Goal: Communication & Community: Share content

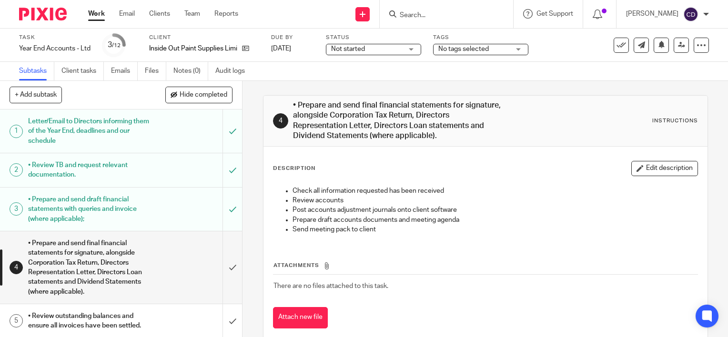
click at [436, 18] on input "Search" at bounding box center [442, 15] width 86 height 9
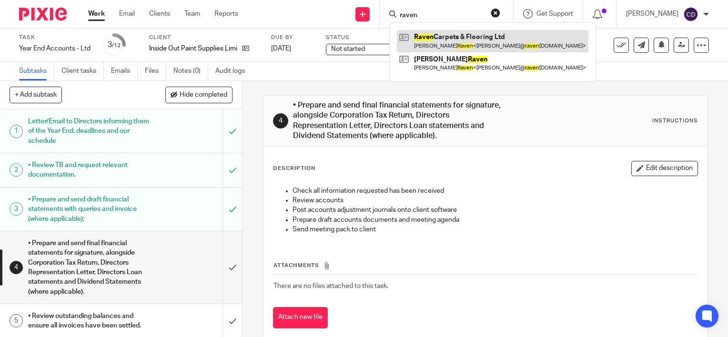
type input "raven"
click at [460, 45] on link at bounding box center [492, 41] width 191 height 22
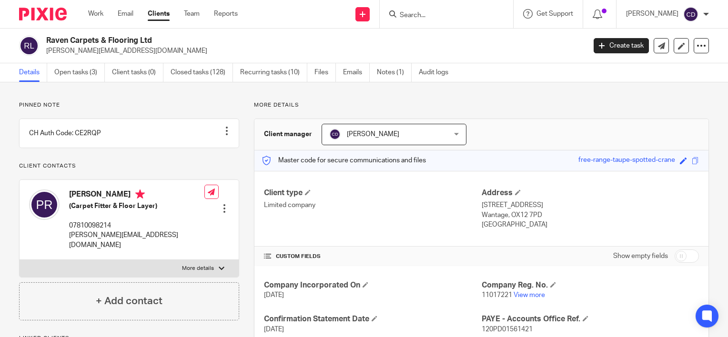
scroll to position [133, 0]
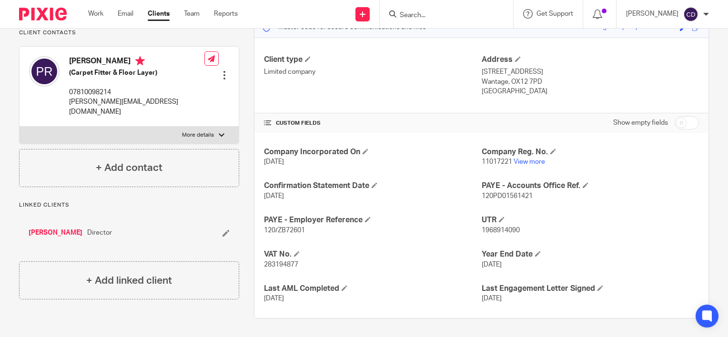
click at [280, 263] on span "283194877" at bounding box center [281, 264] width 34 height 7
copy span "283194877"
click at [161, 57] on div "Paul Raven (Carpet Fitter & Floor Layer) 07810098214 paul@ravencarpets.co.uk Ed…" at bounding box center [129, 87] width 219 height 80
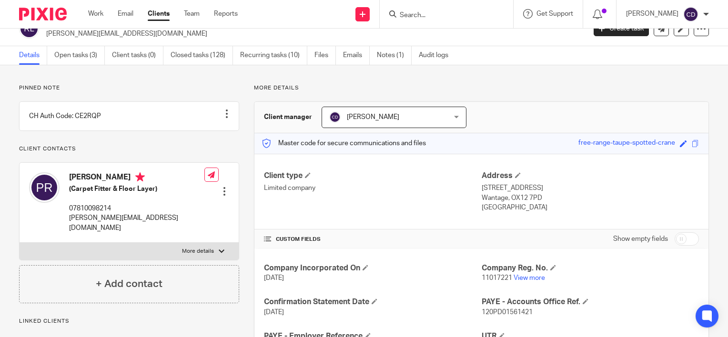
scroll to position [0, 0]
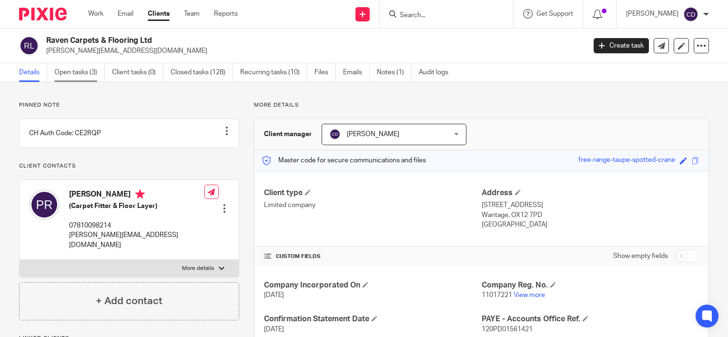
click at [82, 72] on link "Open tasks (3)" at bounding box center [79, 72] width 50 height 19
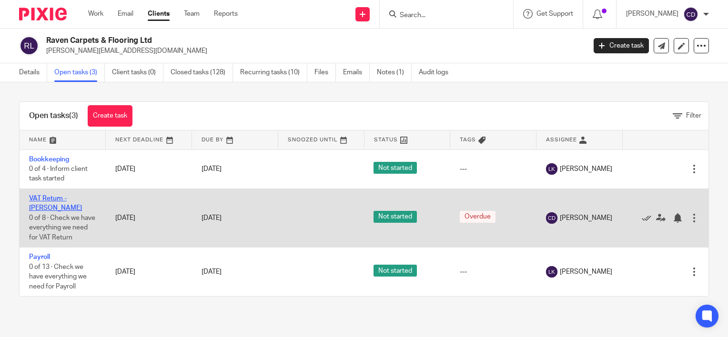
click at [75, 198] on link "VAT Return - JAJO" at bounding box center [55, 203] width 53 height 16
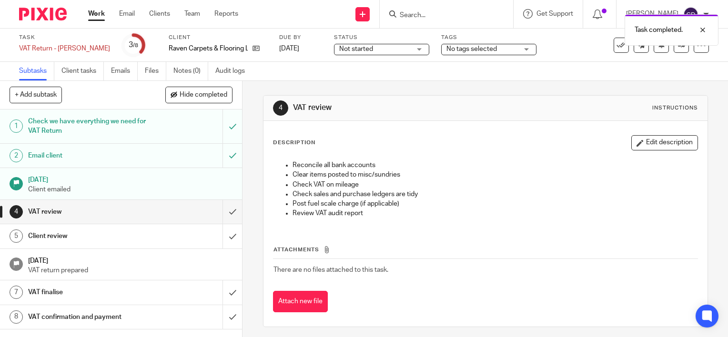
click at [222, 214] on input "submit" at bounding box center [121, 212] width 242 height 24
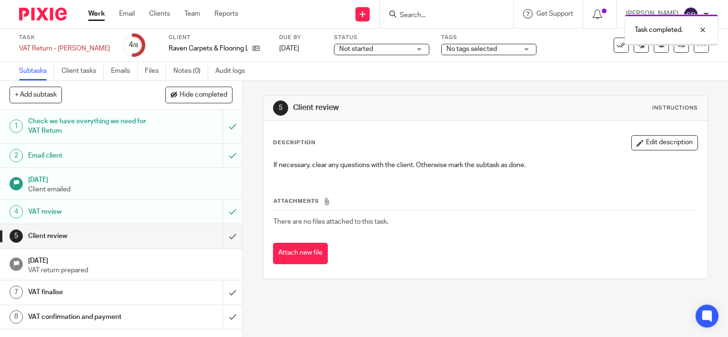
click at [633, 50] on link at bounding box center [640, 45] width 15 height 15
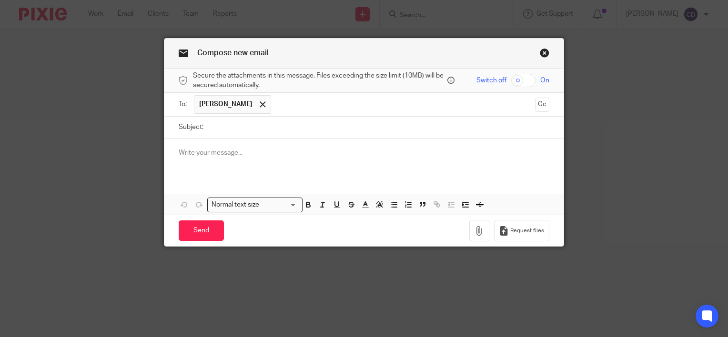
click at [301, 157] on p at bounding box center [364, 153] width 370 height 10
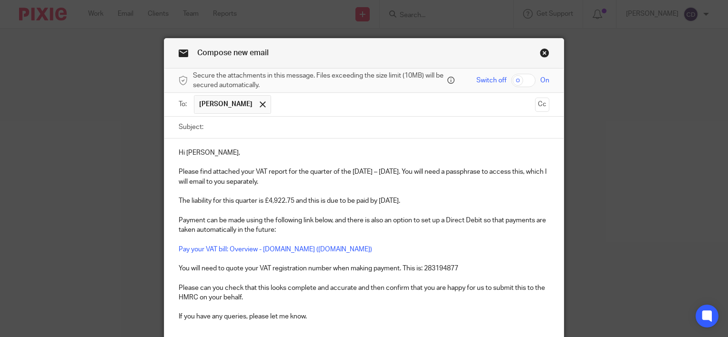
click at [280, 131] on input "Subject:" at bounding box center [378, 127] width 341 height 21
type input "[DATE] VAT Return"
click at [522, 80] on input "checkbox" at bounding box center [523, 80] width 24 height 13
checkbox input "true"
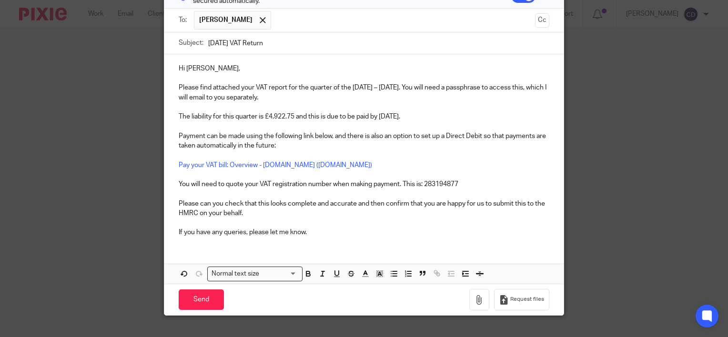
scroll to position [89, 0]
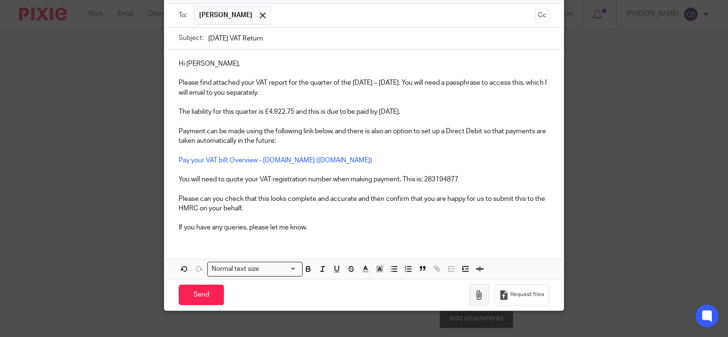
click at [478, 297] on icon "button" at bounding box center [479, 295] width 10 height 10
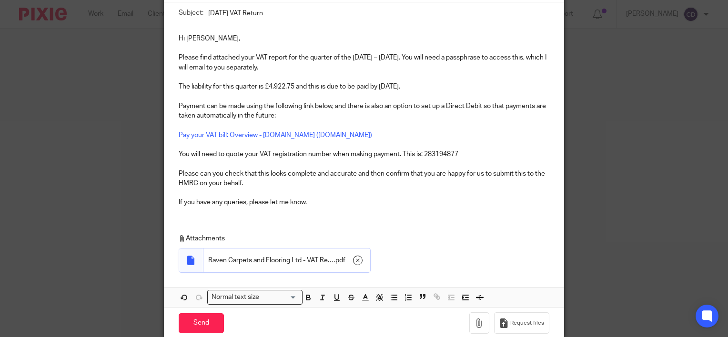
scroll to position [115, 0]
click at [342, 211] on div "Hi Paul, Please find attached your VAT report for the quarter of the 1st May 20…" at bounding box center [363, 118] width 399 height 190
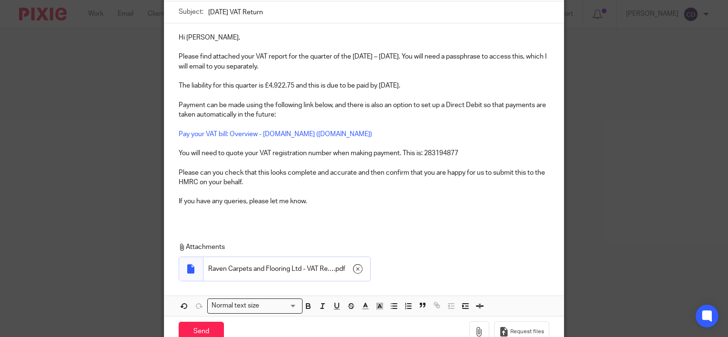
scroll to position [163, 0]
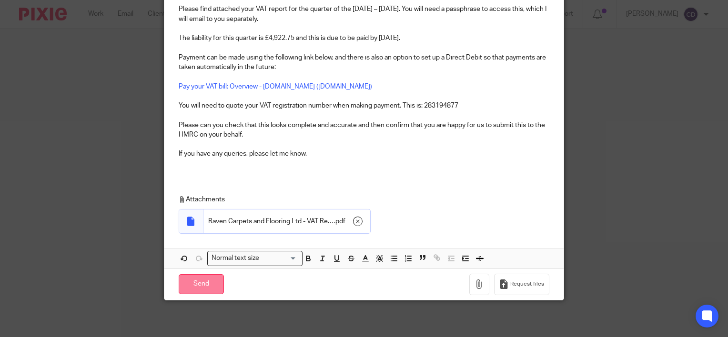
click at [200, 290] on input "Send" at bounding box center [201, 284] width 45 height 20
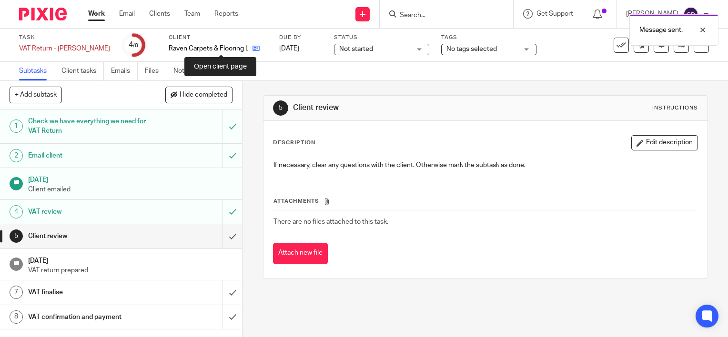
click at [252, 49] on icon at bounding box center [255, 48] width 7 height 7
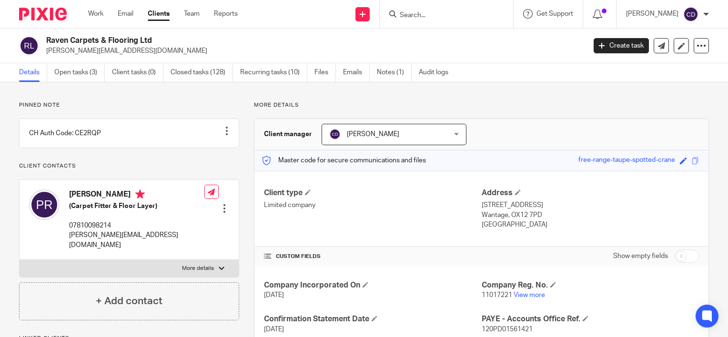
drag, startPoint x: 558, startPoint y: 159, endPoint x: 667, endPoint y: 166, distance: 108.8
click at [667, 166] on div "Master code for secure communications and files free-range-taupe-spotted-crane …" at bounding box center [481, 160] width 454 height 20
copy div "free-range-taupe-spotted-crane"
click at [653, 50] on link at bounding box center [660, 45] width 15 height 15
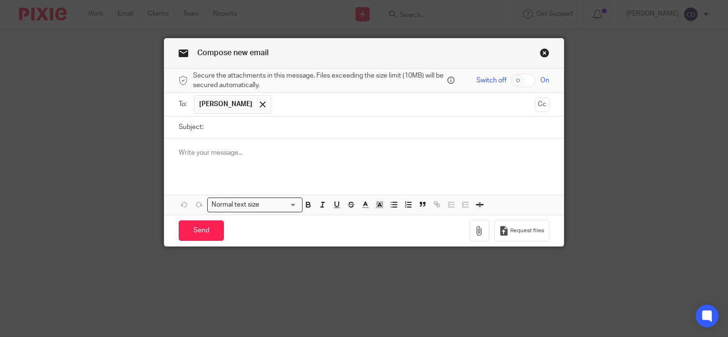
click at [245, 130] on input "Subject:" at bounding box center [378, 127] width 341 height 21
type input "Passphrase"
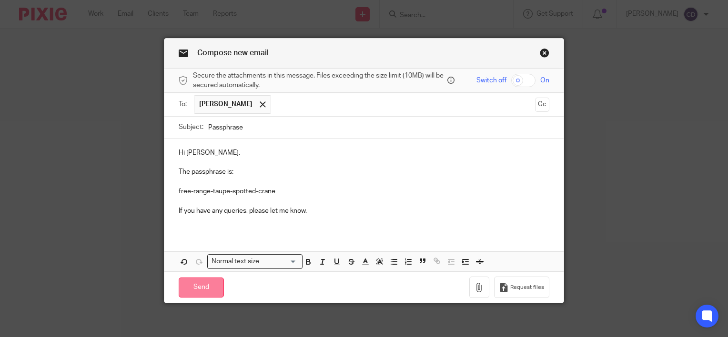
click at [192, 291] on input "Send" at bounding box center [201, 288] width 45 height 20
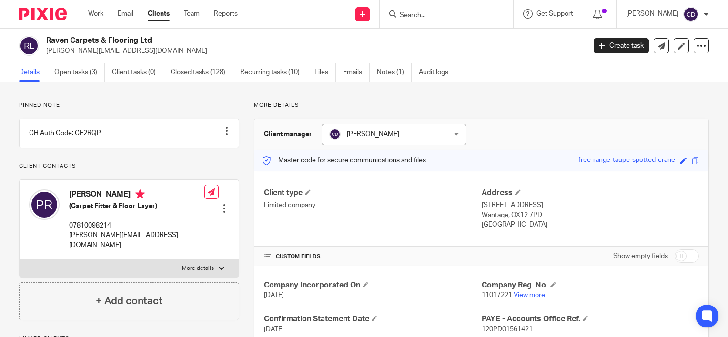
click at [418, 13] on input "Search" at bounding box center [442, 15] width 86 height 9
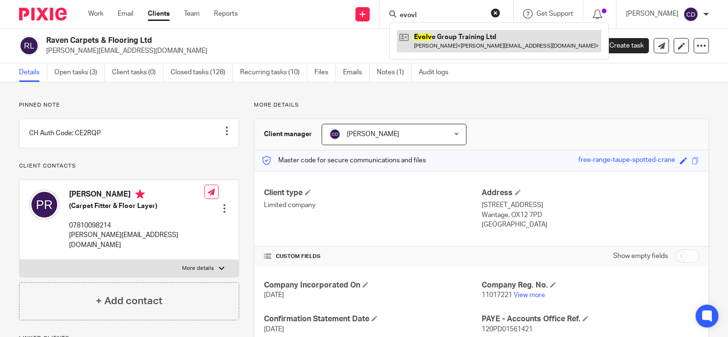
type input "evovl"
click at [467, 36] on link at bounding box center [499, 41] width 204 height 22
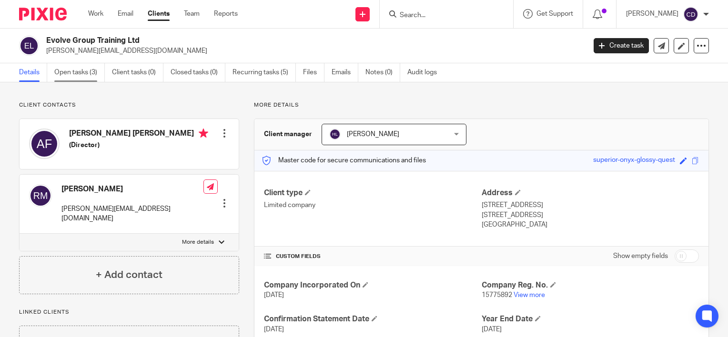
click at [67, 80] on link "Open tasks (3)" at bounding box center [79, 72] width 50 height 19
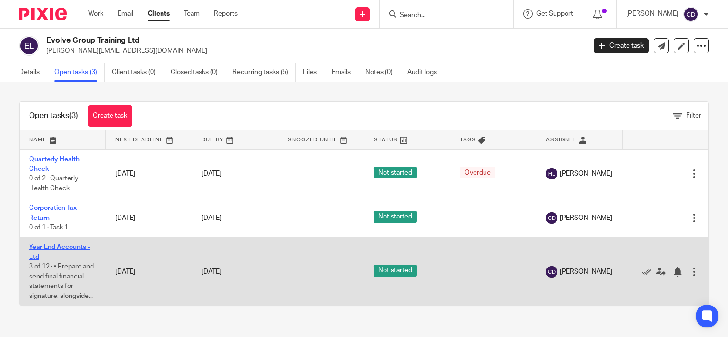
click at [57, 247] on link "Year End Accounts - Ltd" at bounding box center [59, 252] width 61 height 16
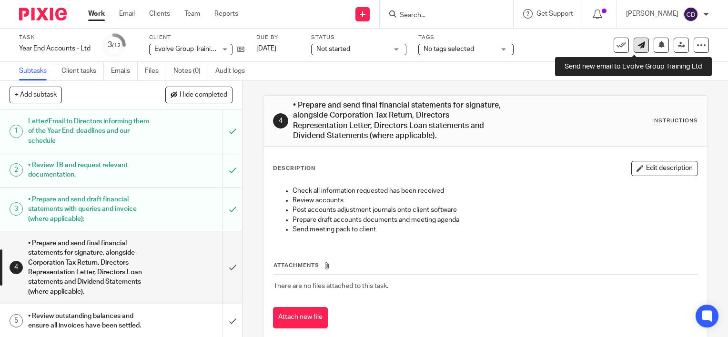
click at [638, 43] on icon at bounding box center [641, 44] width 7 height 7
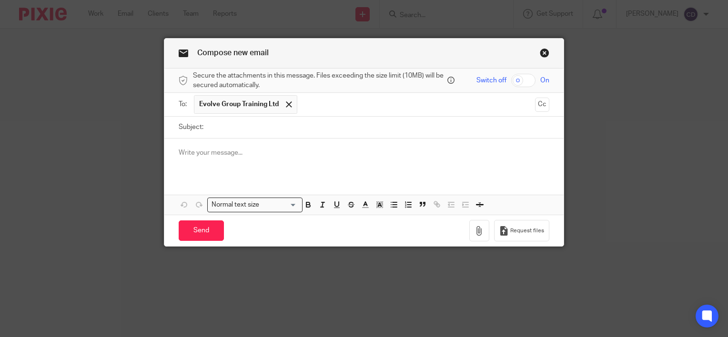
click at [249, 176] on div "Attachments Normal text size Loading... Remove Edit" at bounding box center [363, 177] width 399 height 76
click at [241, 150] on p at bounding box center [364, 153] width 370 height 10
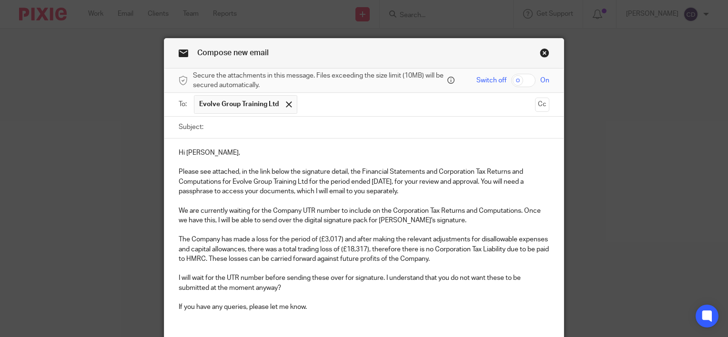
click at [232, 130] on input "Subject:" at bounding box center [378, 127] width 341 height 21
type input "Y"
type input "PE 30 June 2025"
click at [511, 78] on input "checkbox" at bounding box center [523, 80] width 24 height 13
checkbox input "true"
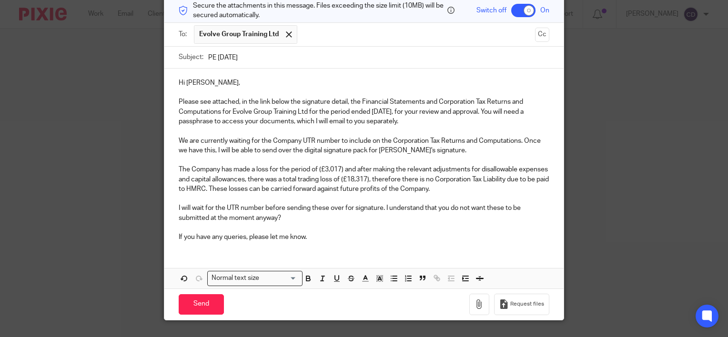
scroll to position [74, 0]
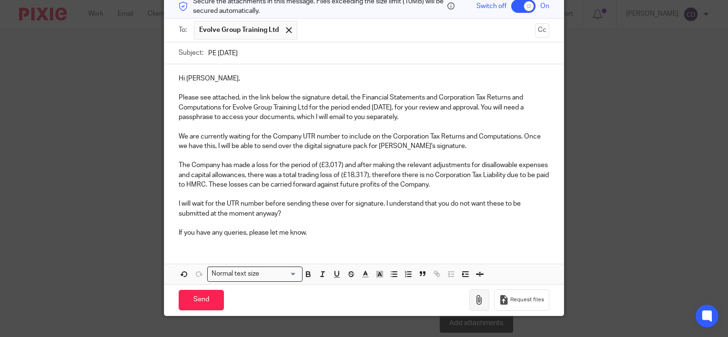
click at [478, 303] on icon "button" at bounding box center [479, 300] width 10 height 10
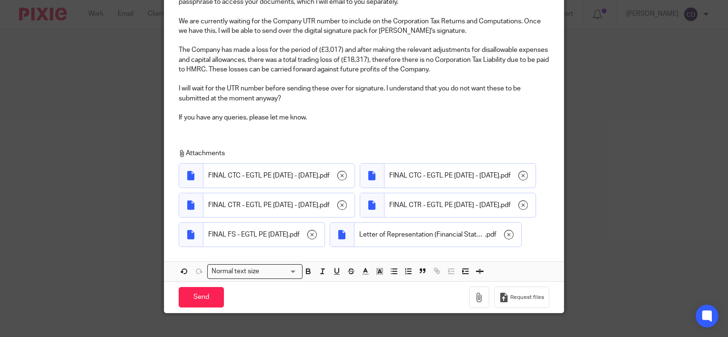
scroll to position [261, 0]
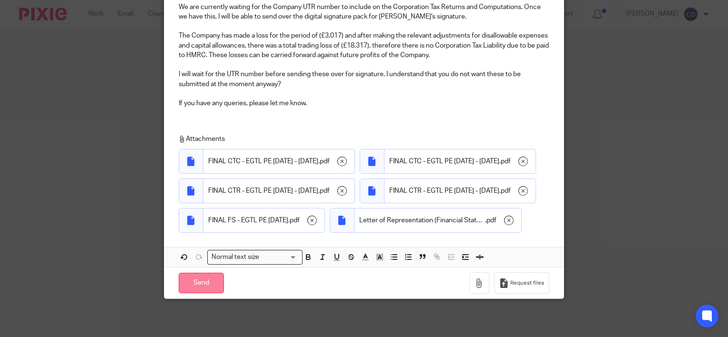
click at [188, 286] on input "Send" at bounding box center [201, 283] width 45 height 20
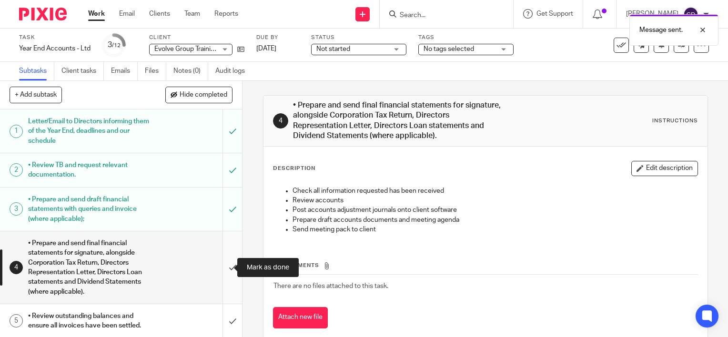
click at [217, 260] on input "submit" at bounding box center [121, 267] width 242 height 72
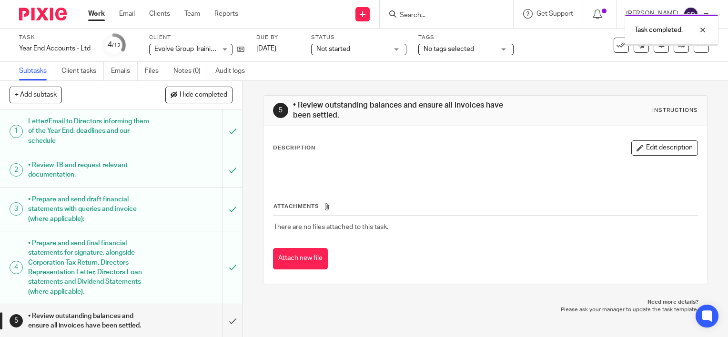
click at [242, 46] on icon at bounding box center [240, 49] width 7 height 7
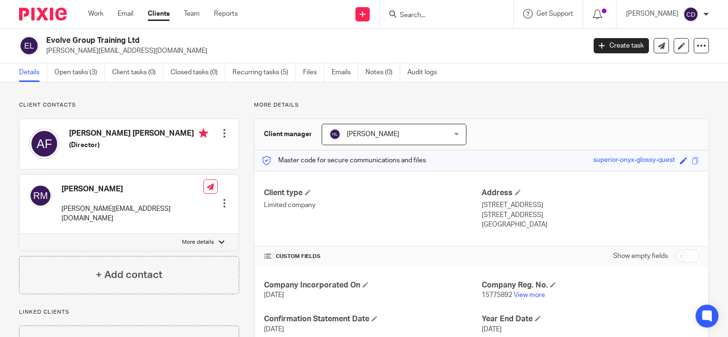
drag, startPoint x: 571, startPoint y: 158, endPoint x: 667, endPoint y: 169, distance: 95.9
click at [667, 169] on div "Master code for secure communications and files superior-onyx-glossy-quest Save…" at bounding box center [481, 160] width 454 height 20
copy div "superior-onyx-glossy-quest"
click at [653, 53] on link at bounding box center [660, 45] width 15 height 15
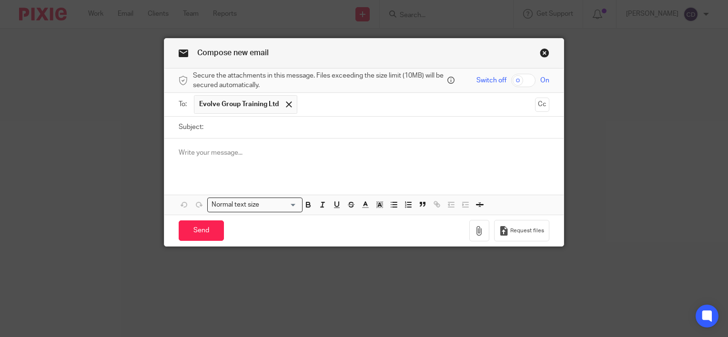
click at [368, 119] on input "Subject:" at bounding box center [378, 127] width 341 height 21
type input "p"
type input "Passphrase"
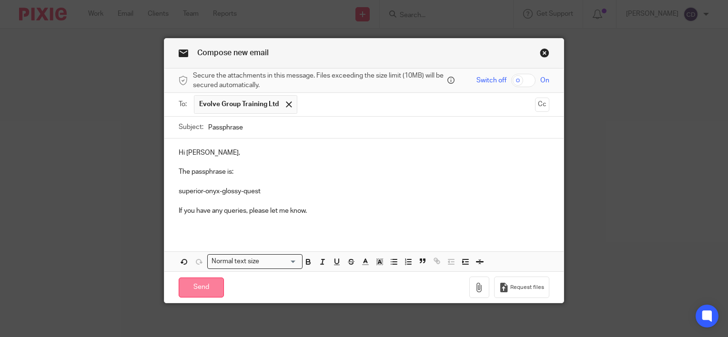
click at [213, 281] on input "Send" at bounding box center [201, 288] width 45 height 20
